Goal: Task Accomplishment & Management: Use online tool/utility

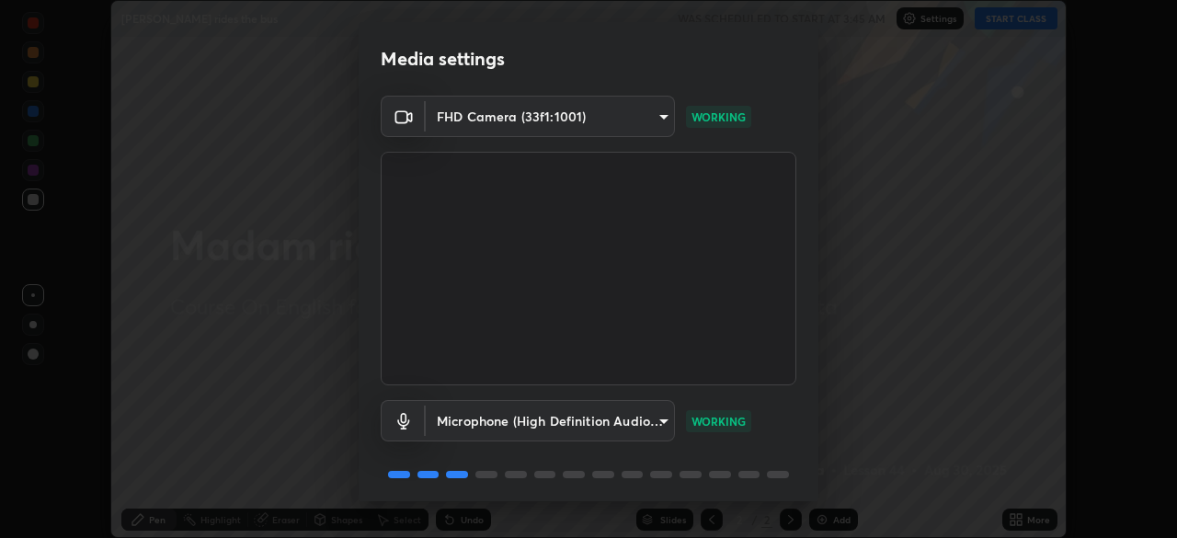
scroll to position [65, 0]
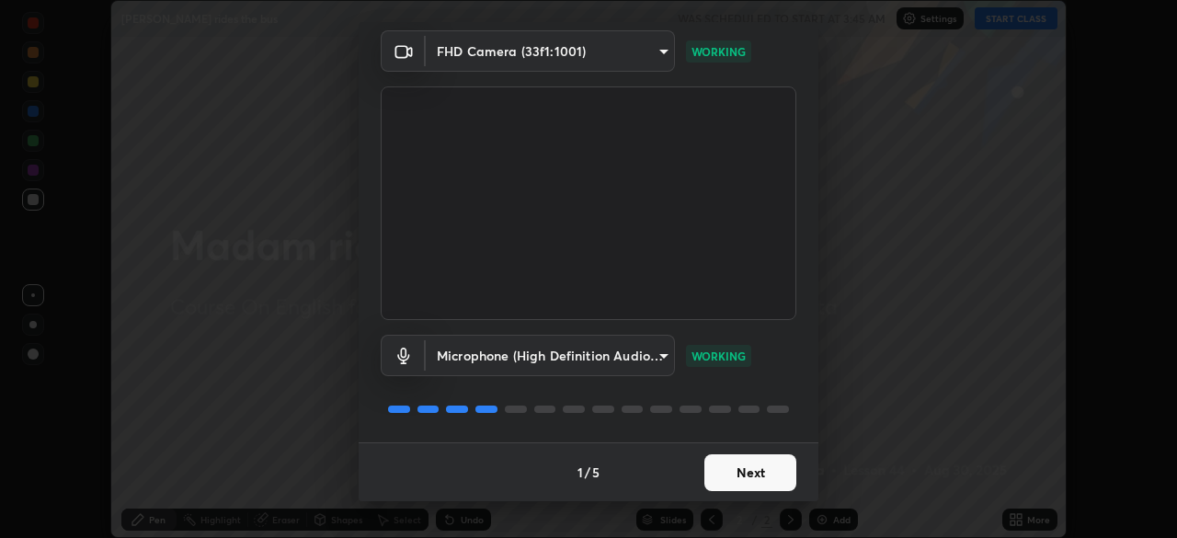
click at [730, 480] on button "Next" at bounding box center [750, 472] width 92 height 37
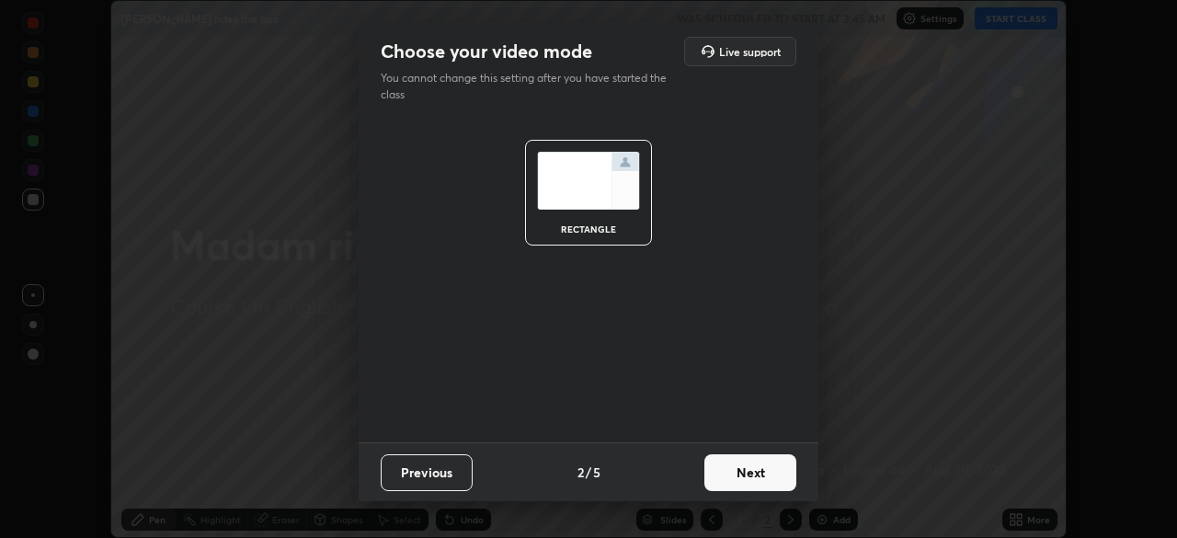
scroll to position [0, 0]
click at [743, 474] on button "Next" at bounding box center [750, 472] width 92 height 37
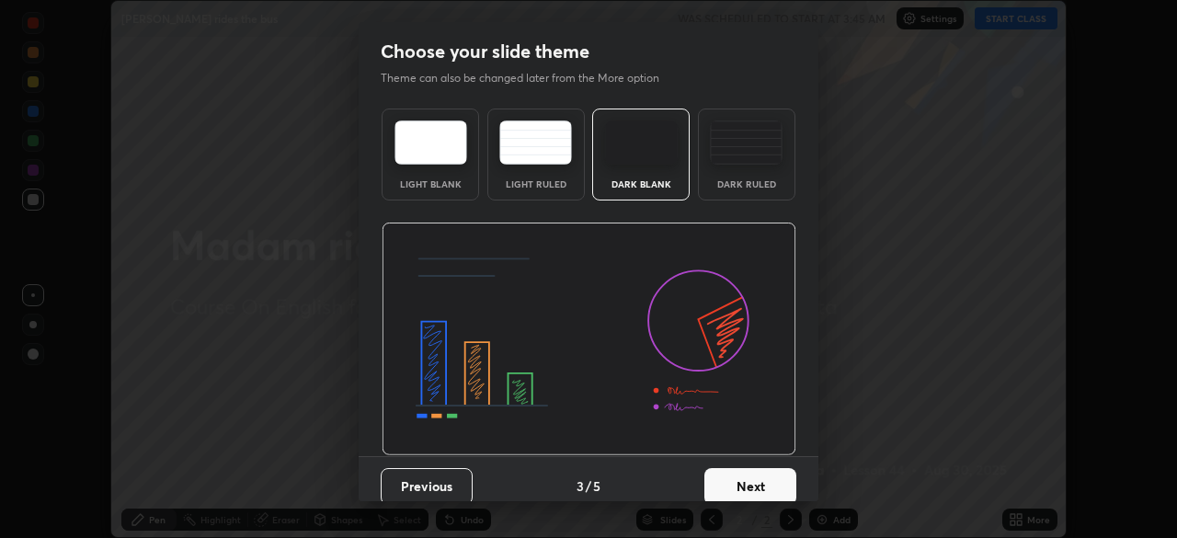
click at [730, 484] on button "Next" at bounding box center [750, 486] width 92 height 37
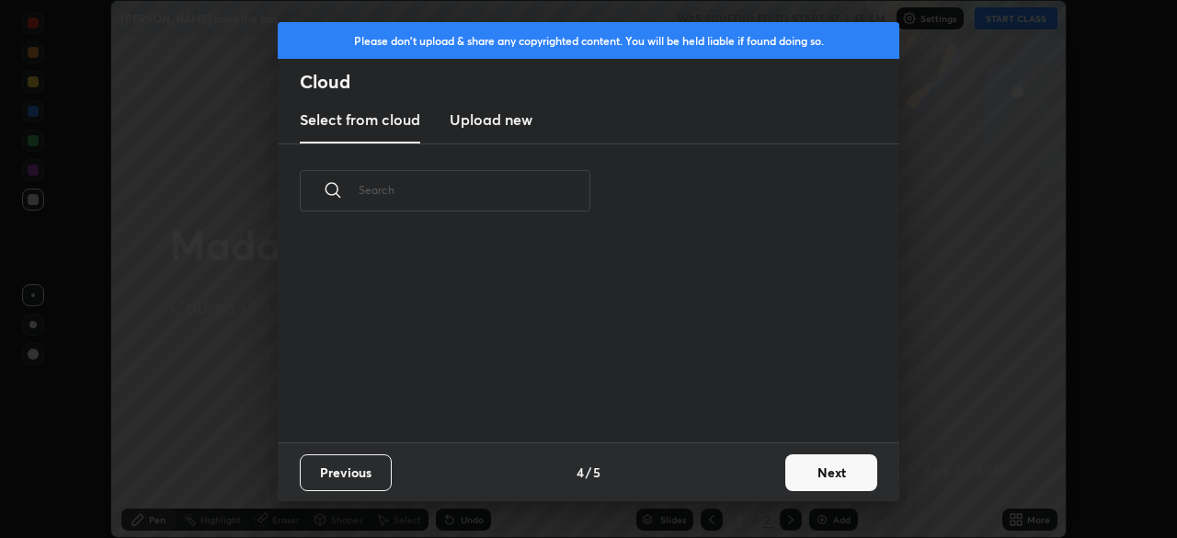
scroll to position [204, 590]
click at [808, 474] on button "Next" at bounding box center [831, 472] width 92 height 37
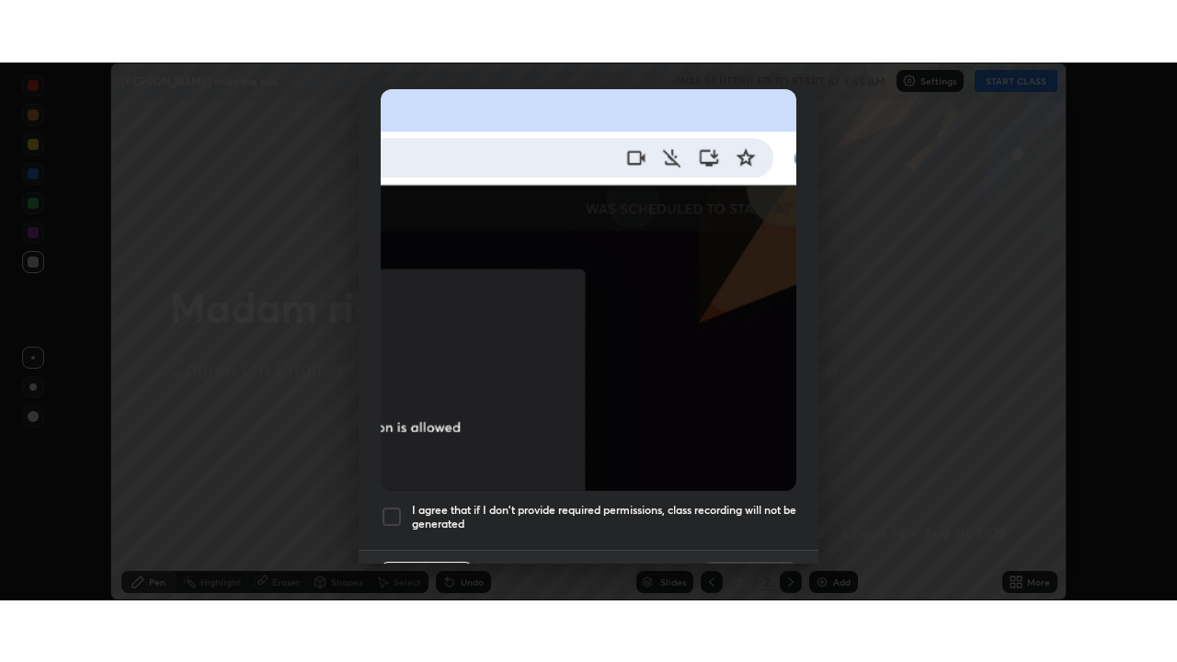
scroll to position [440, 0]
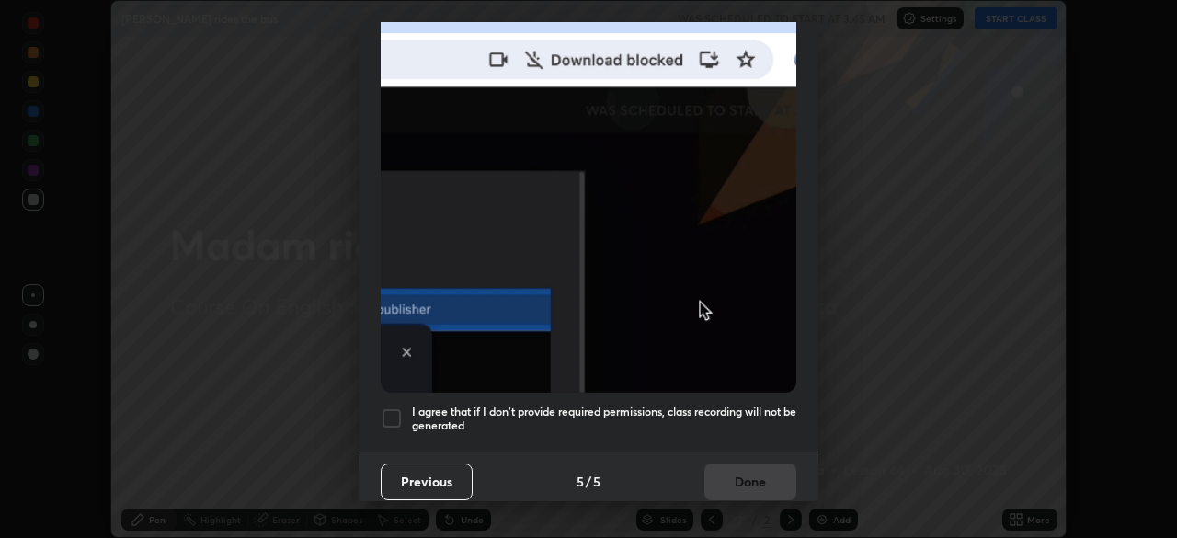
click at [394, 407] on div at bounding box center [392, 418] width 22 height 22
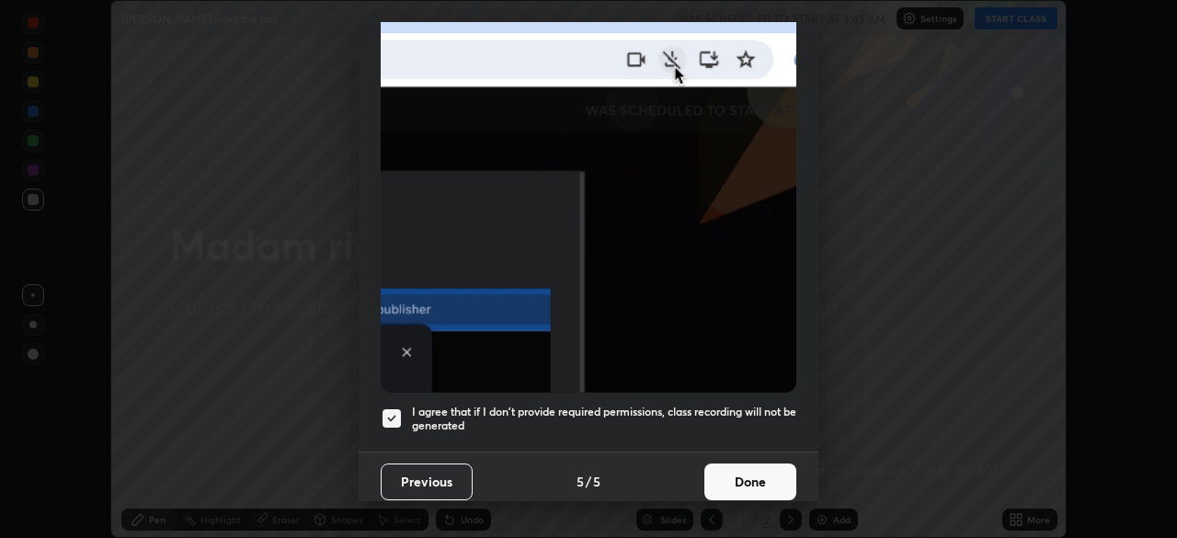
click at [725, 470] on button "Done" at bounding box center [750, 481] width 92 height 37
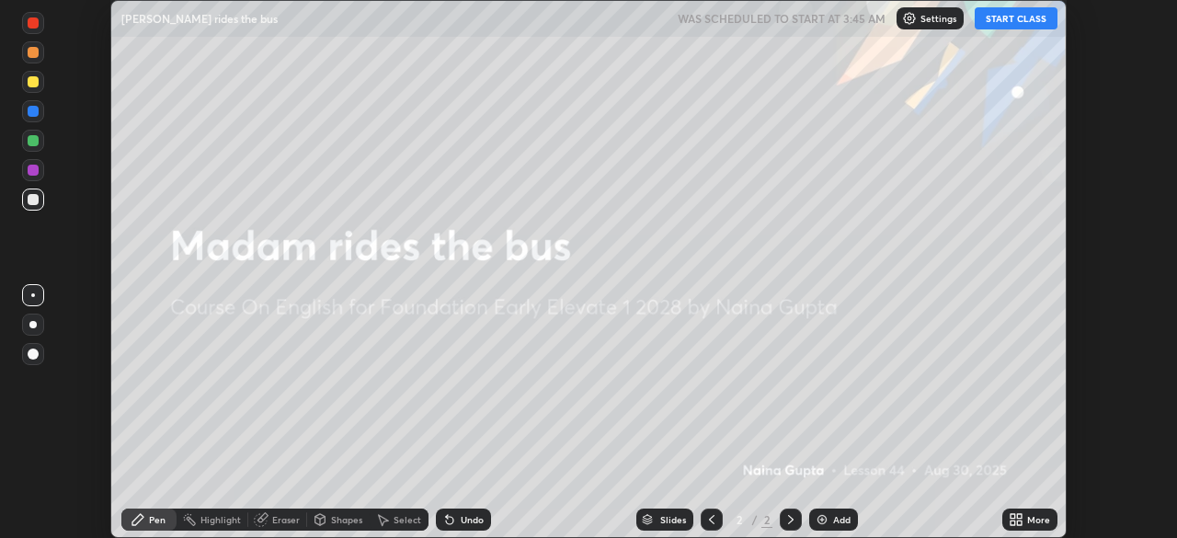
click at [1015, 20] on button "START CLASS" at bounding box center [1016, 18] width 83 height 22
click at [848, 518] on div "Add" at bounding box center [841, 519] width 17 height 9
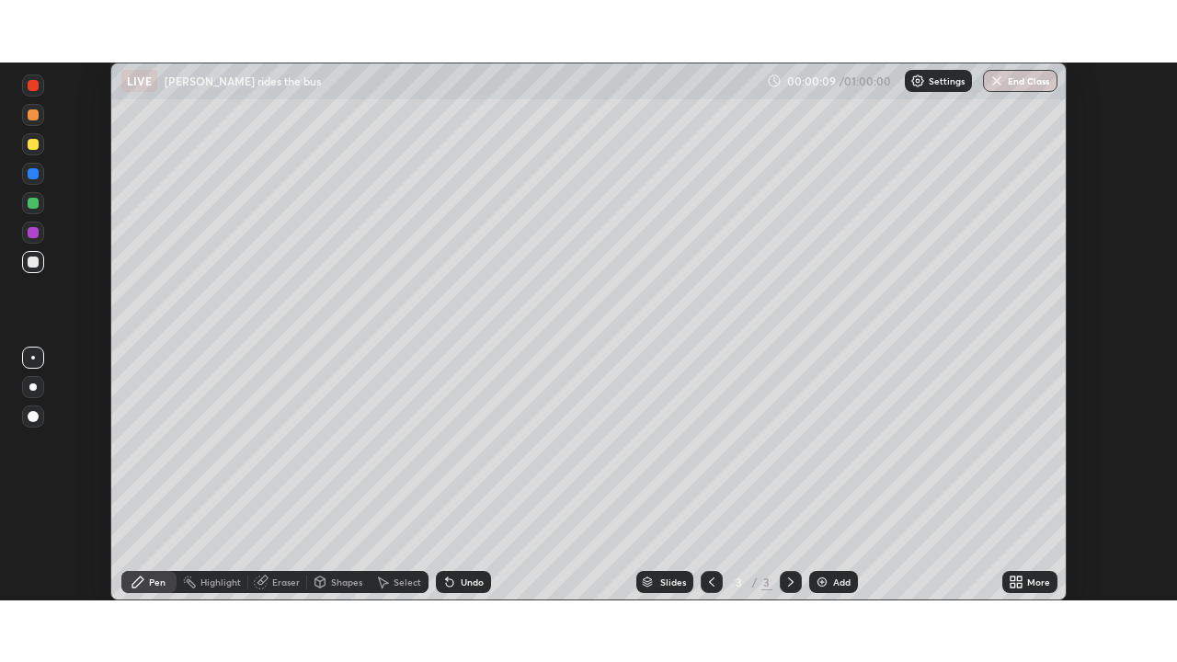
scroll to position [662, 1177]
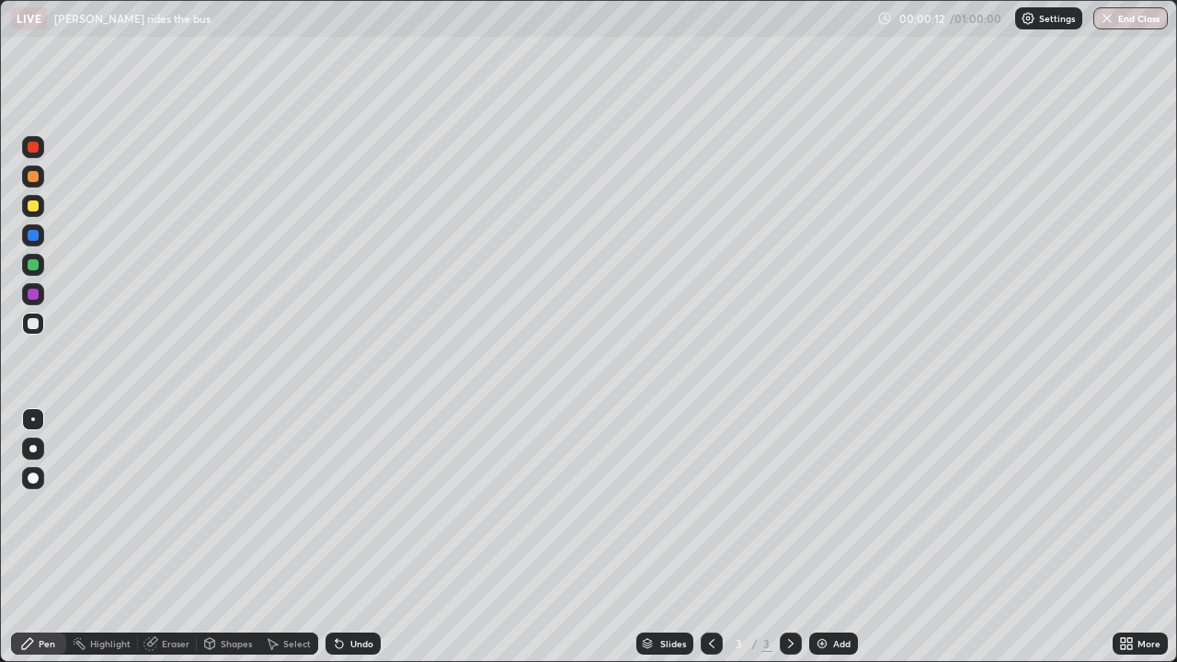
click at [351, 537] on div "Undo" at bounding box center [361, 643] width 23 height 9
click at [350, 537] on div "Undo" at bounding box center [361, 643] width 23 height 9
click at [840, 537] on div "Add" at bounding box center [841, 643] width 17 height 9
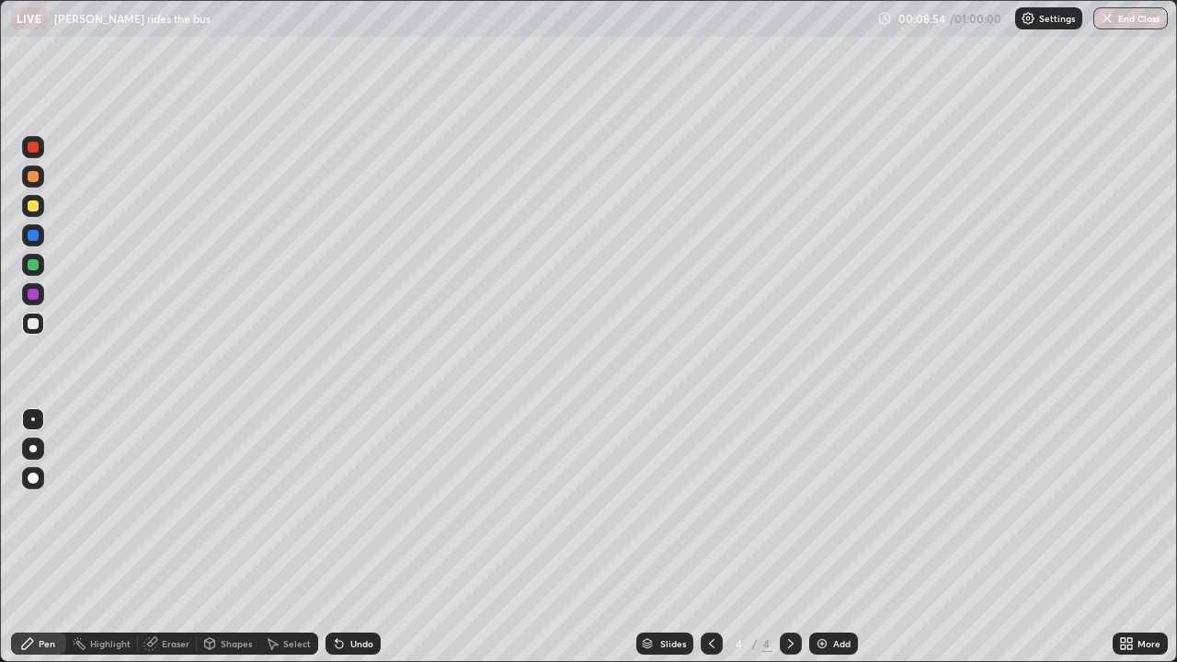
click at [170, 537] on div "Eraser" at bounding box center [176, 643] width 28 height 9
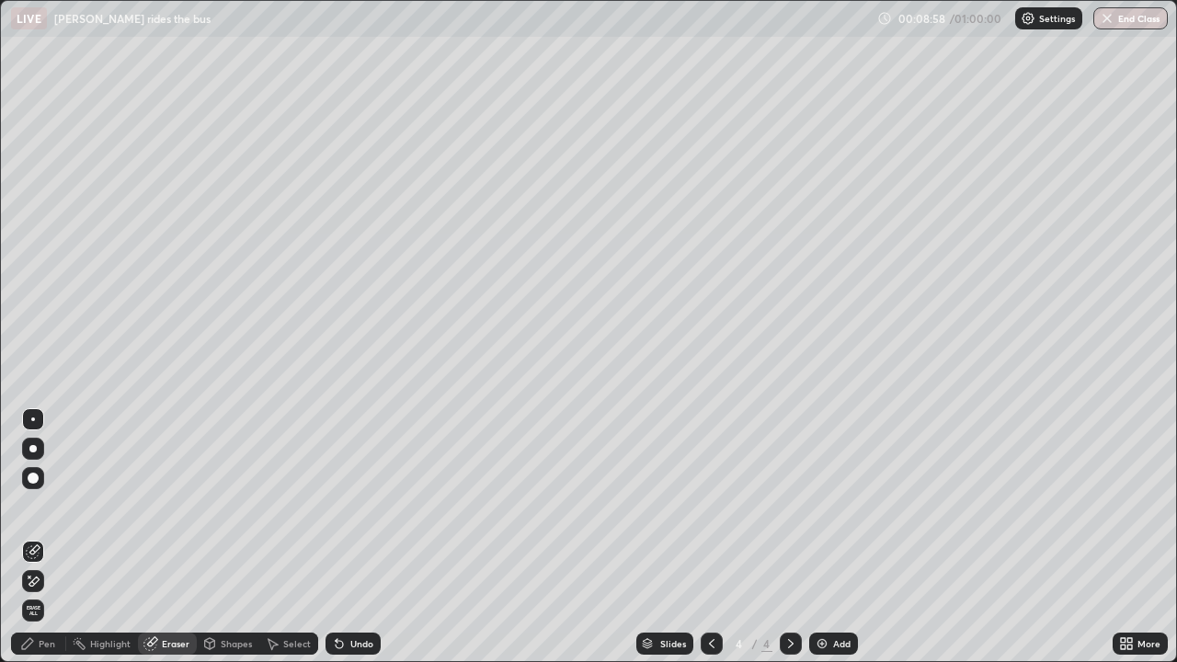
click at [60, 537] on div "Pen" at bounding box center [38, 644] width 55 height 22
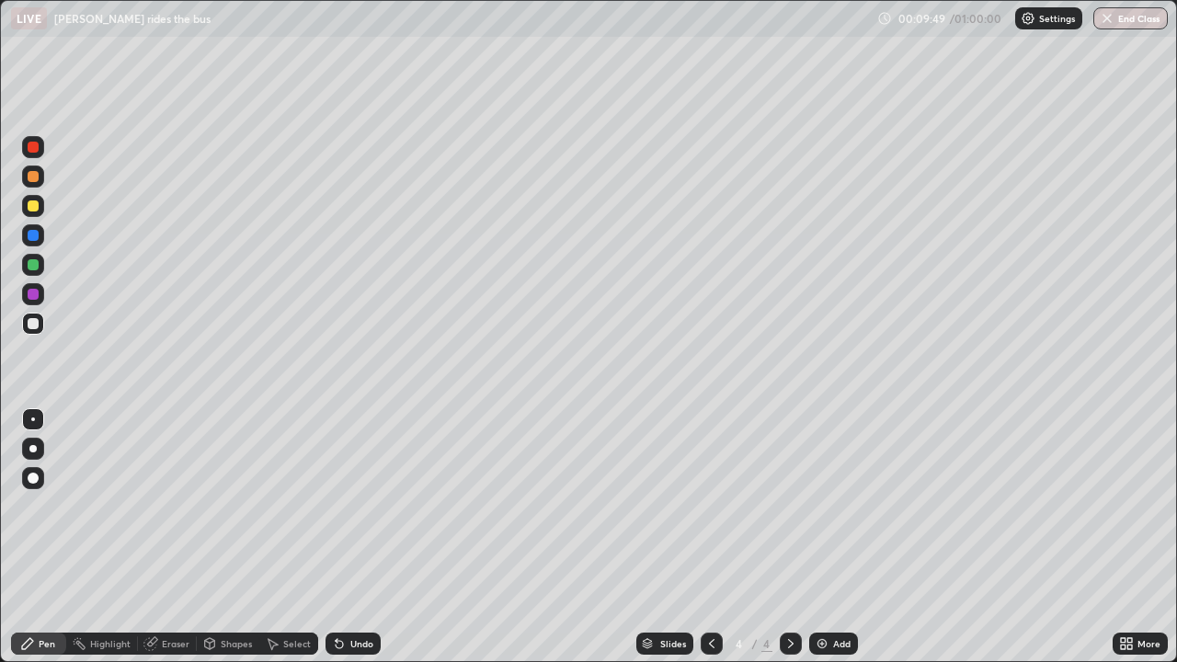
click at [167, 537] on div "Eraser" at bounding box center [176, 643] width 28 height 9
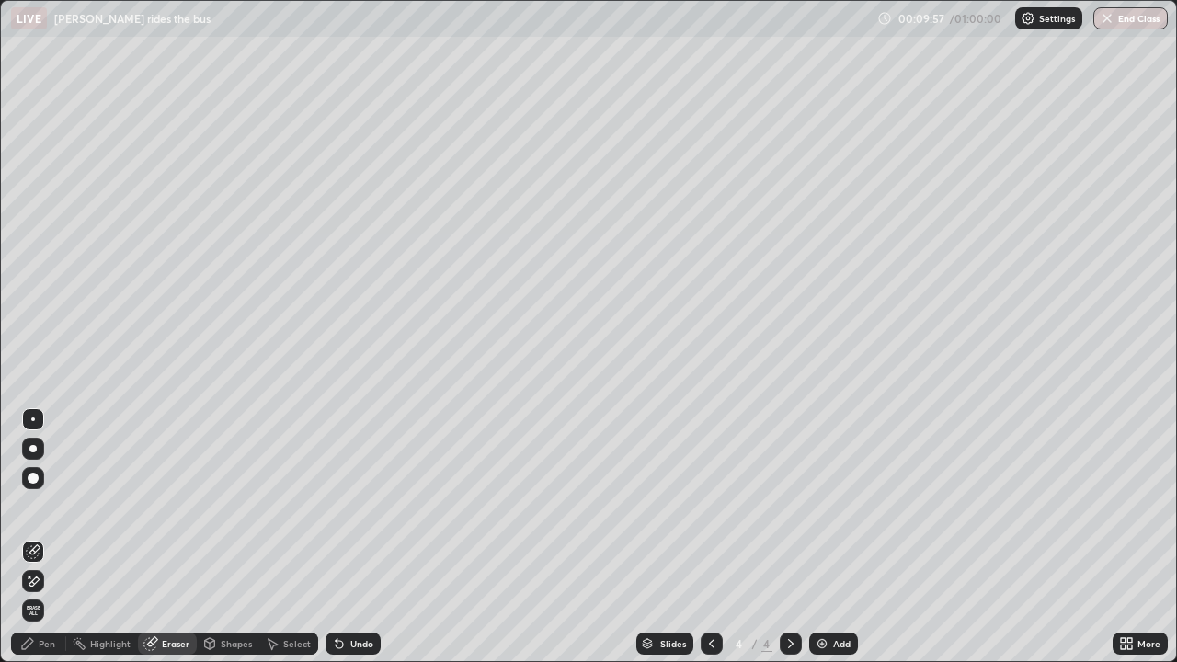
click at [56, 537] on div "Pen" at bounding box center [38, 644] width 55 height 22
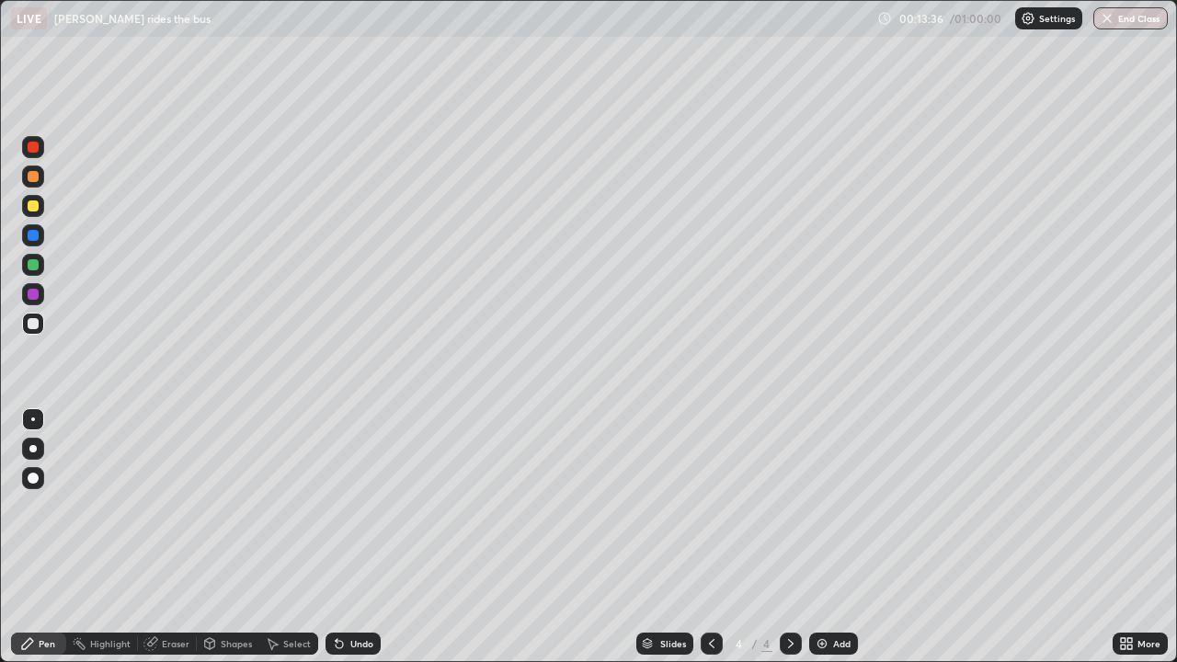
click at [370, 537] on div "Undo" at bounding box center [361, 643] width 23 height 9
click at [369, 537] on div "Undo" at bounding box center [361, 643] width 23 height 9
click at [372, 537] on div "Undo" at bounding box center [353, 644] width 55 height 22
click at [375, 537] on div "Undo" at bounding box center [353, 644] width 55 height 22
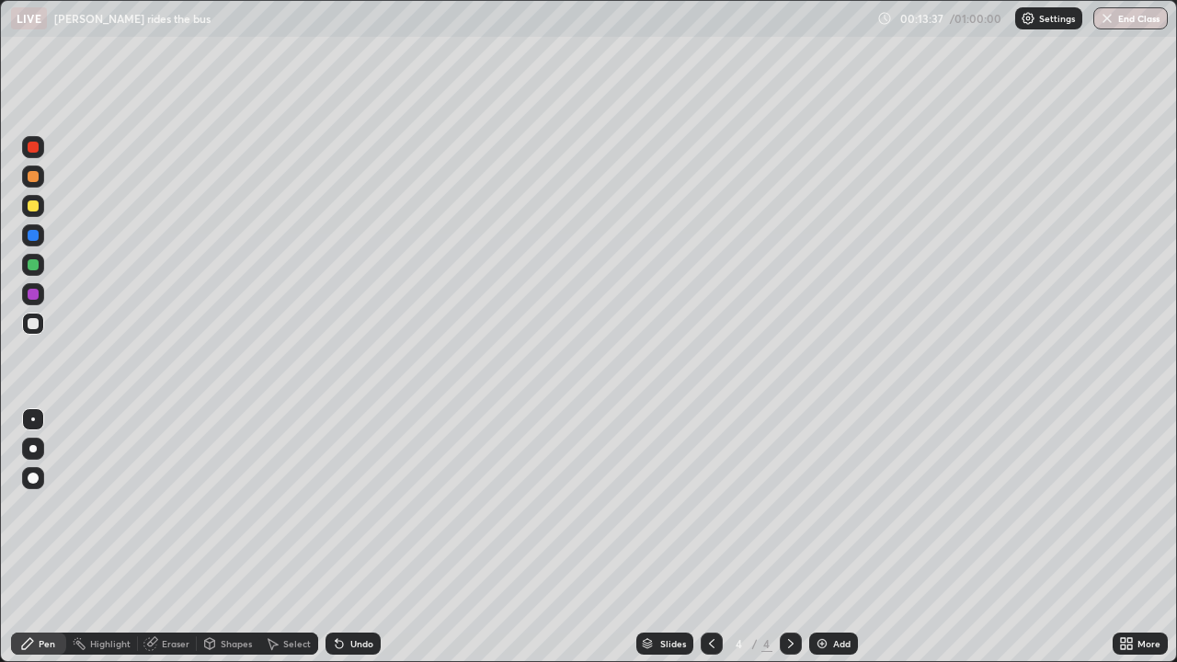
click at [374, 537] on div "Undo" at bounding box center [353, 644] width 55 height 22
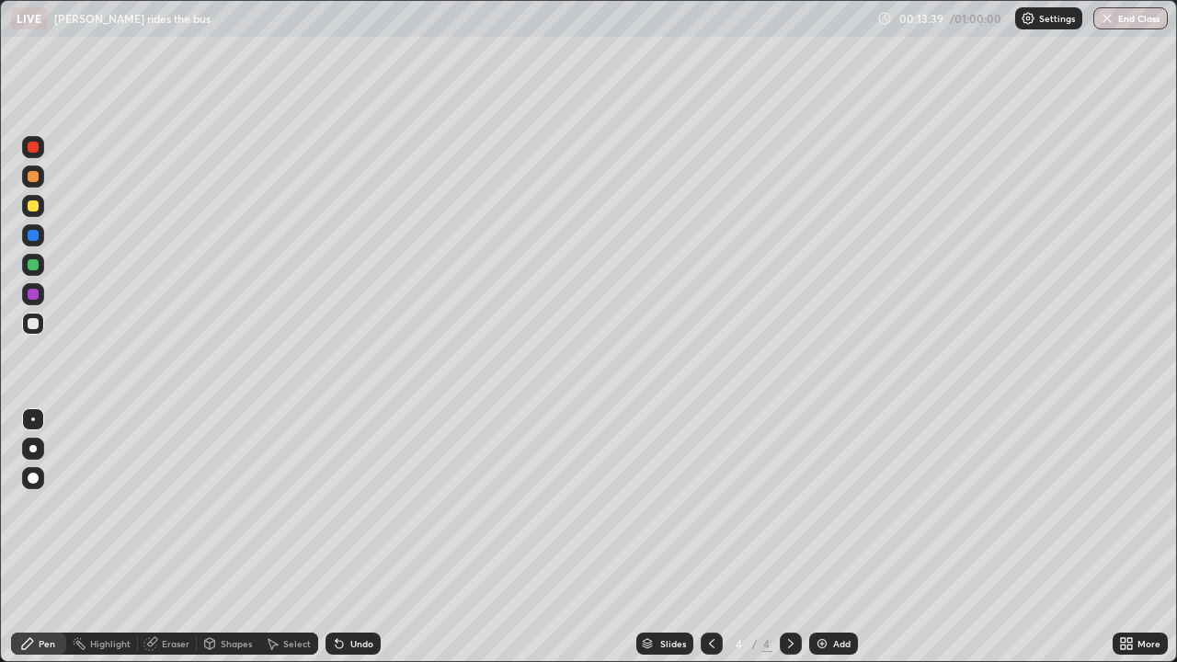
click at [375, 537] on div "Undo" at bounding box center [353, 644] width 55 height 22
click at [366, 537] on div "Undo" at bounding box center [361, 643] width 23 height 9
click at [365, 537] on div "Undo" at bounding box center [361, 643] width 23 height 9
click at [366, 537] on div "Undo" at bounding box center [361, 643] width 23 height 9
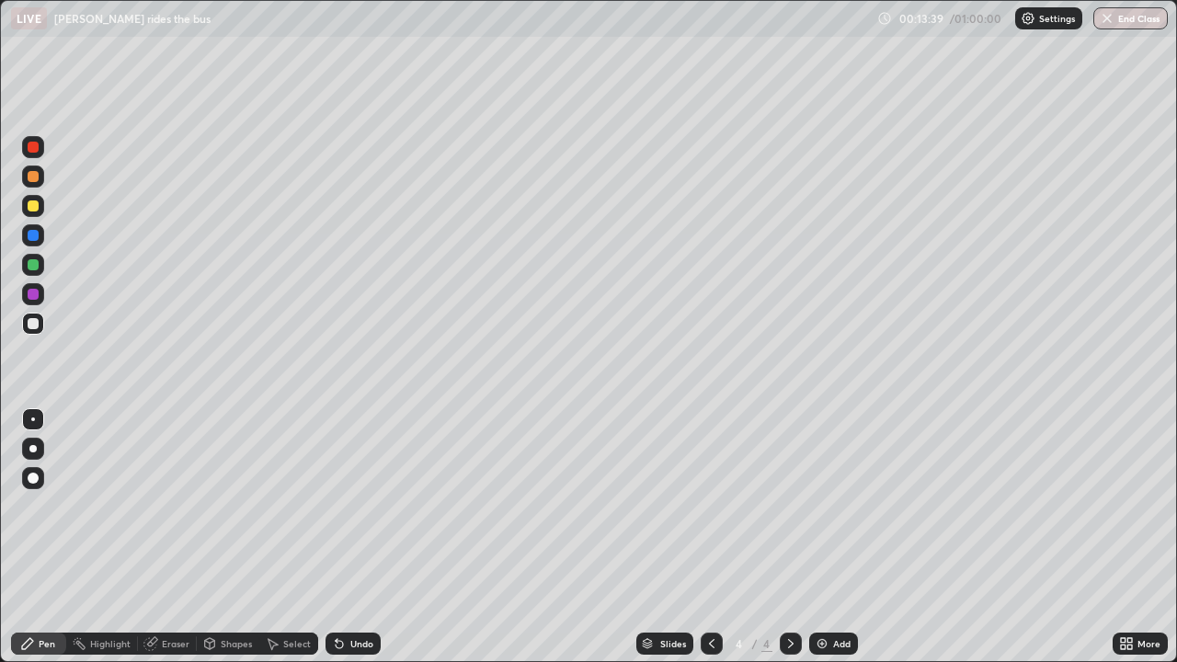
click at [365, 537] on div "Undo" at bounding box center [361, 643] width 23 height 9
click at [364, 537] on div "Undo" at bounding box center [361, 643] width 23 height 9
click at [365, 537] on div "Undo" at bounding box center [361, 643] width 23 height 9
click at [366, 537] on div "Undo" at bounding box center [361, 643] width 23 height 9
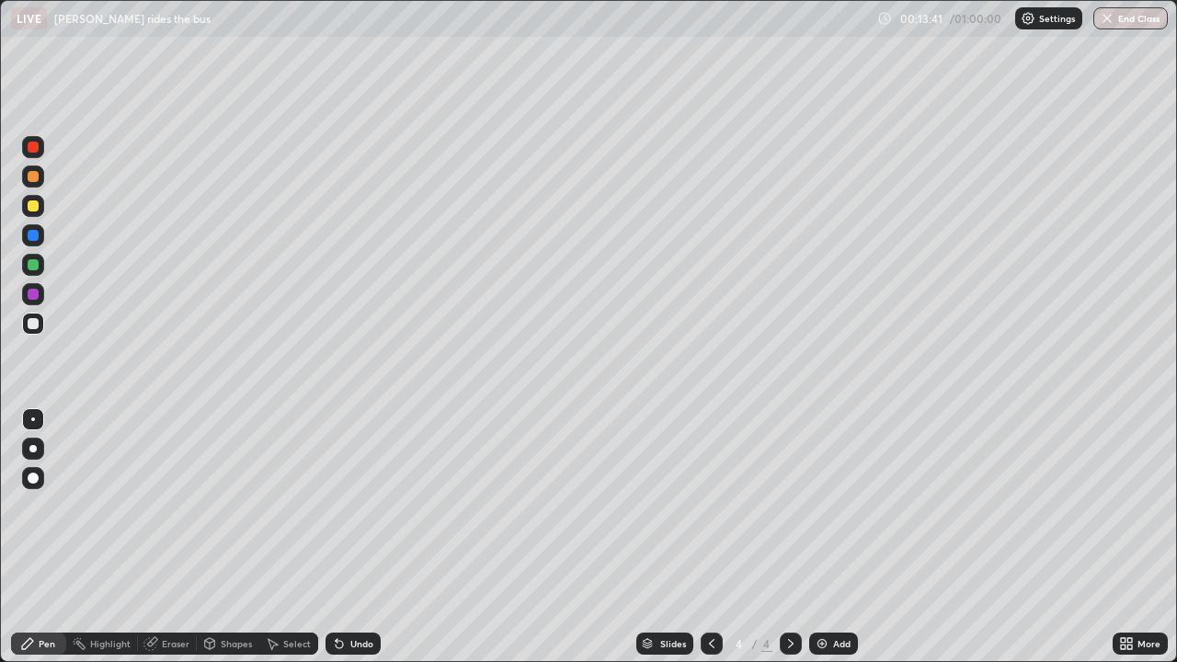
click at [365, 537] on div "Undo" at bounding box center [361, 643] width 23 height 9
click at [364, 537] on div "Undo" at bounding box center [361, 643] width 23 height 9
click at [365, 537] on div "Undo" at bounding box center [361, 643] width 23 height 9
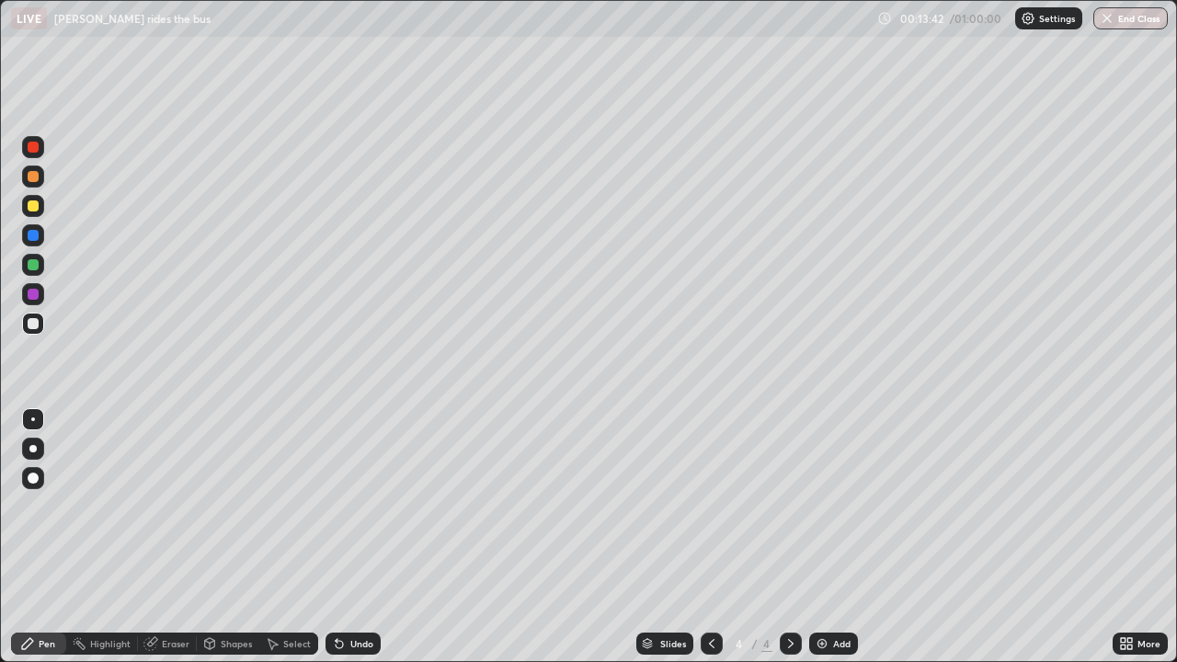
click at [363, 537] on div "Undo" at bounding box center [361, 643] width 23 height 9
click at [361, 537] on div "Undo" at bounding box center [361, 643] width 23 height 9
click at [360, 537] on div "Undo" at bounding box center [361, 643] width 23 height 9
click at [361, 537] on div "Undo" at bounding box center [361, 643] width 23 height 9
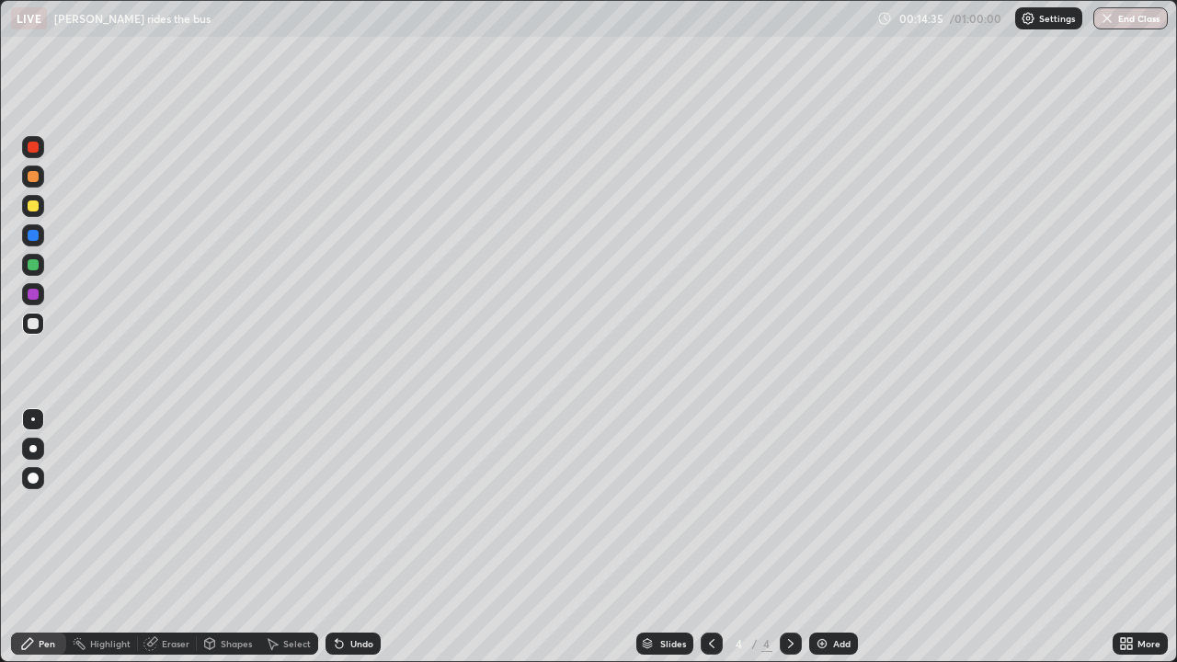
click at [827, 537] on img at bounding box center [822, 643] width 15 height 15
click at [358, 537] on div "Undo" at bounding box center [361, 643] width 23 height 9
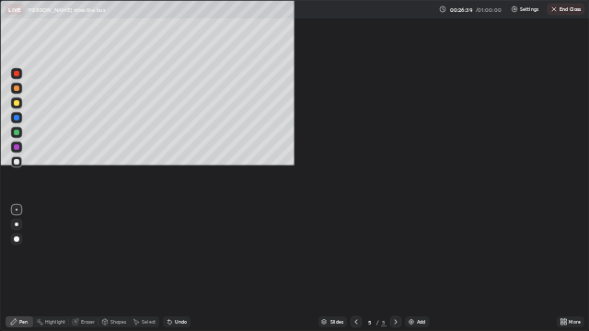
scroll to position [91294, 90779]
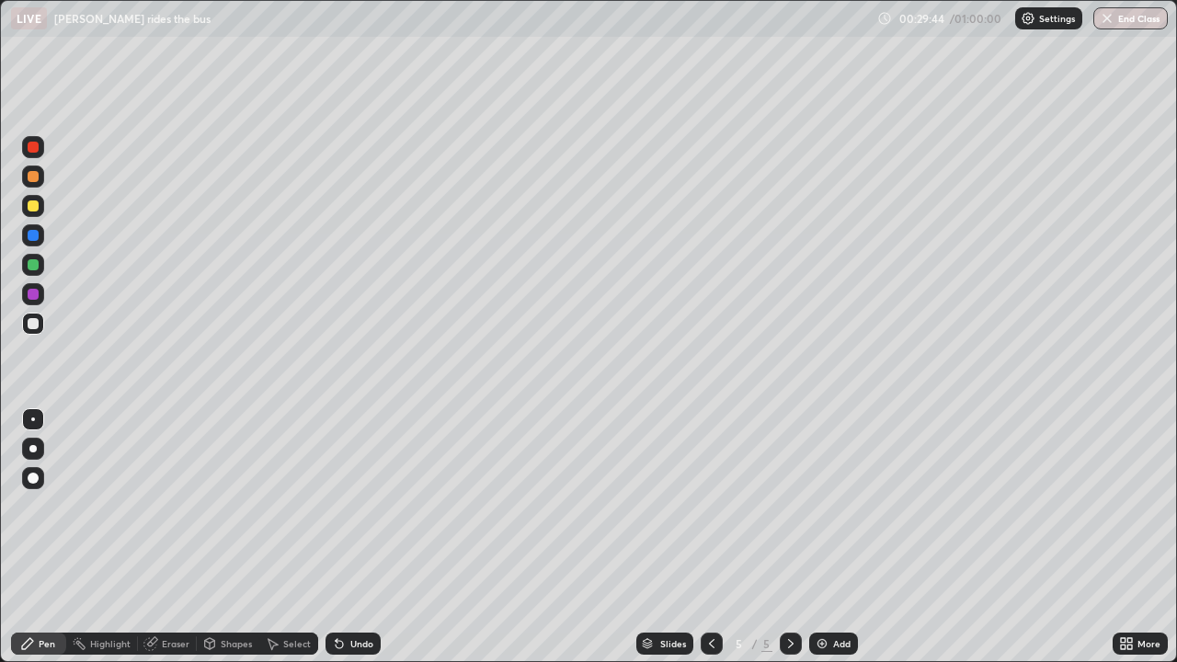
click at [841, 537] on div "Add" at bounding box center [841, 643] width 17 height 9
click at [1130, 28] on button "End Class" at bounding box center [1130, 18] width 74 height 22
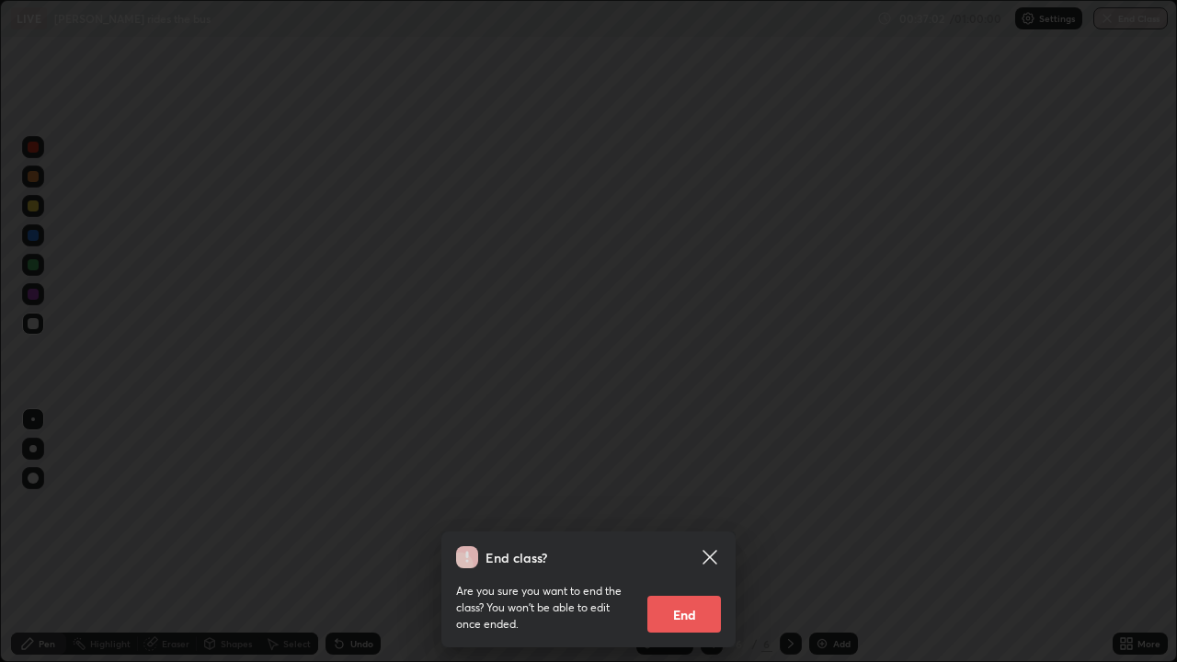
click at [709, 537] on button "End" at bounding box center [684, 614] width 74 height 37
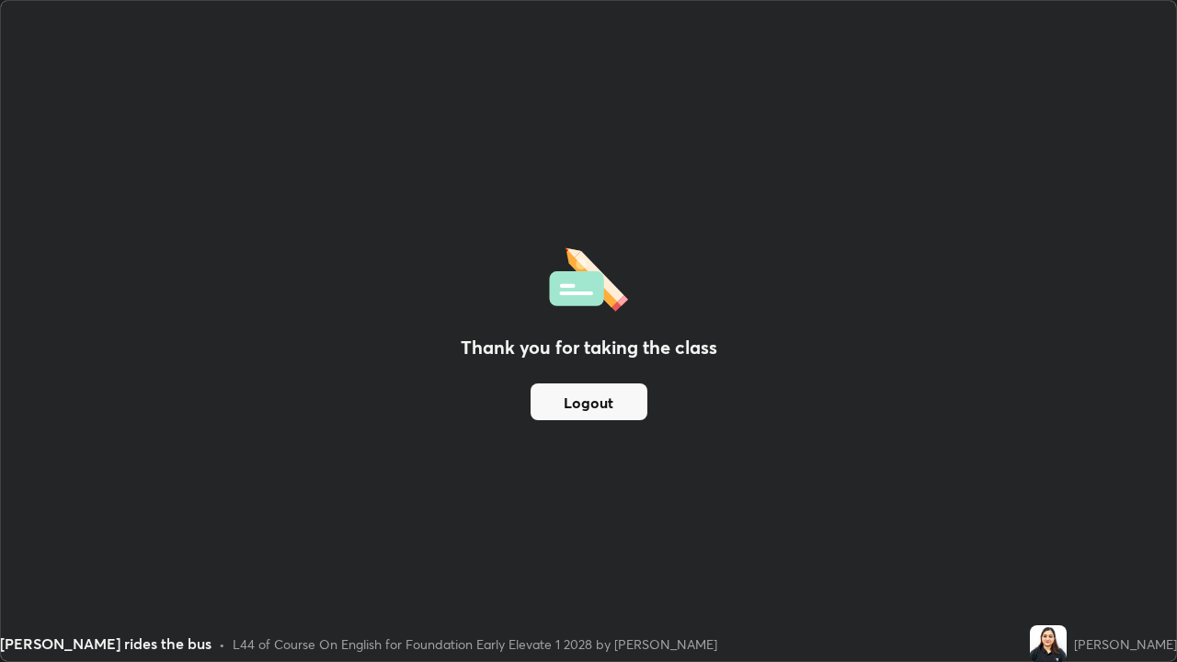
click at [629, 403] on button "Logout" at bounding box center [589, 401] width 117 height 37
